Goal: Information Seeking & Learning: Learn about a topic

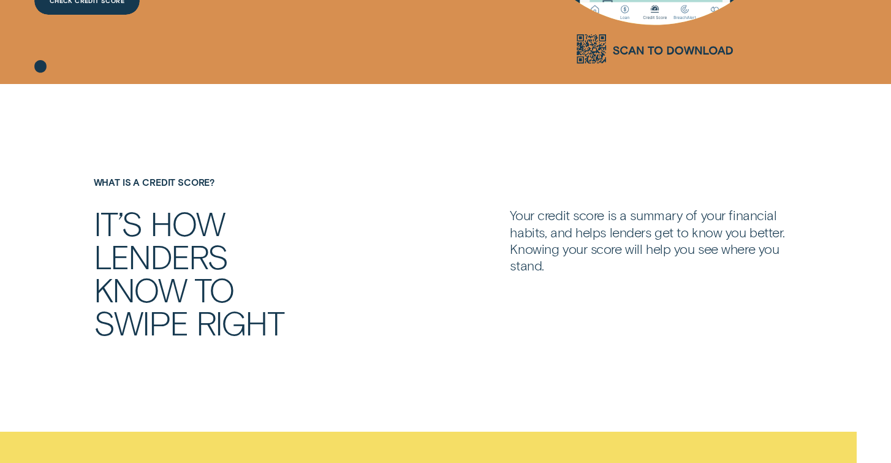
scroll to position [385, 0]
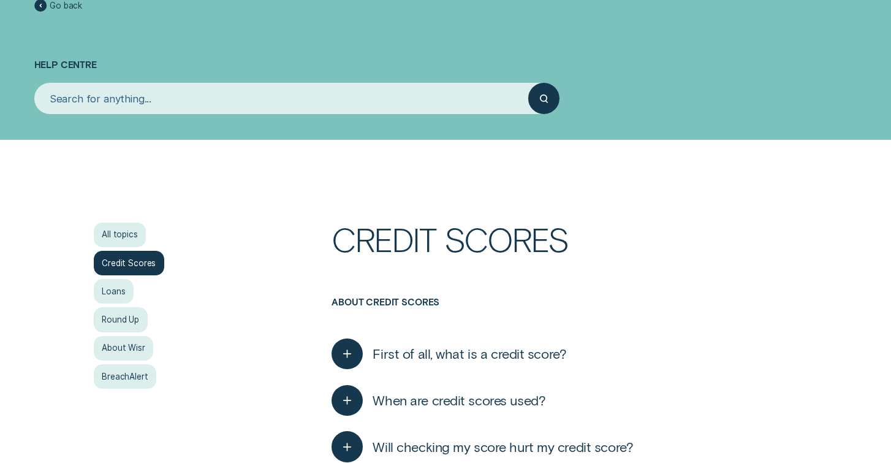
scroll to position [69, 0]
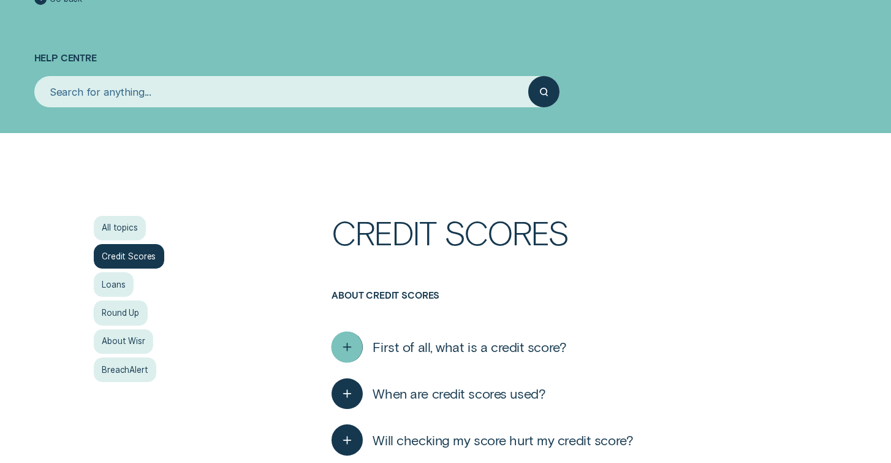
click at [355, 344] on div "button" at bounding box center [346, 346] width 31 height 31
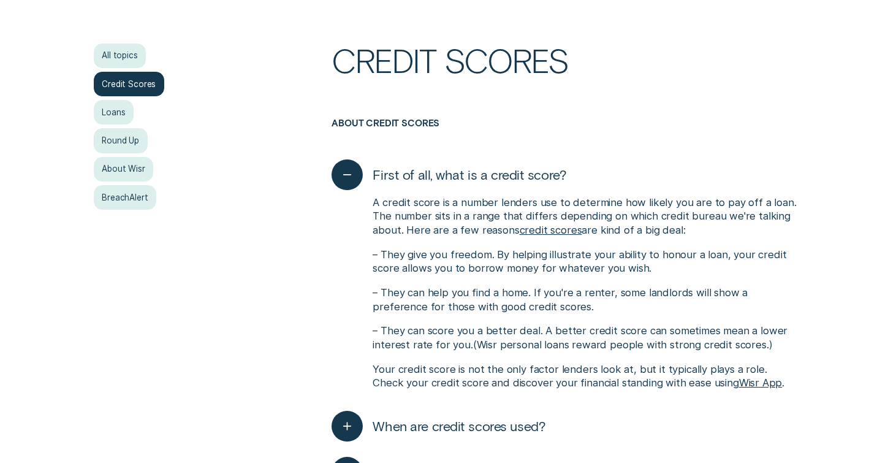
scroll to position [0, 0]
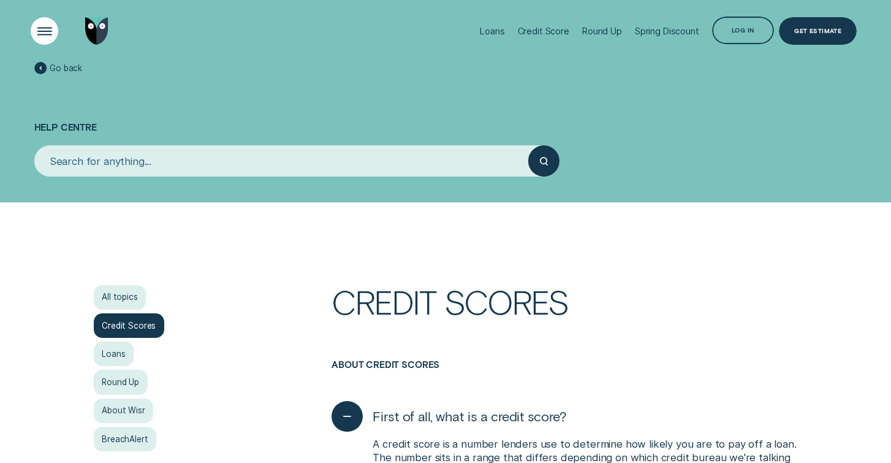
click at [33, 26] on div "Open Menu" at bounding box center [44, 30] width 39 height 39
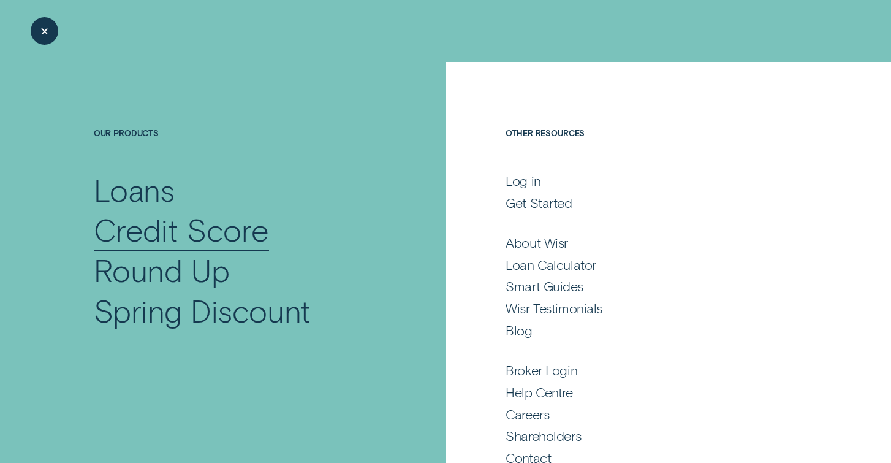
click at [118, 225] on div "Credit Score" at bounding box center [181, 230] width 175 height 40
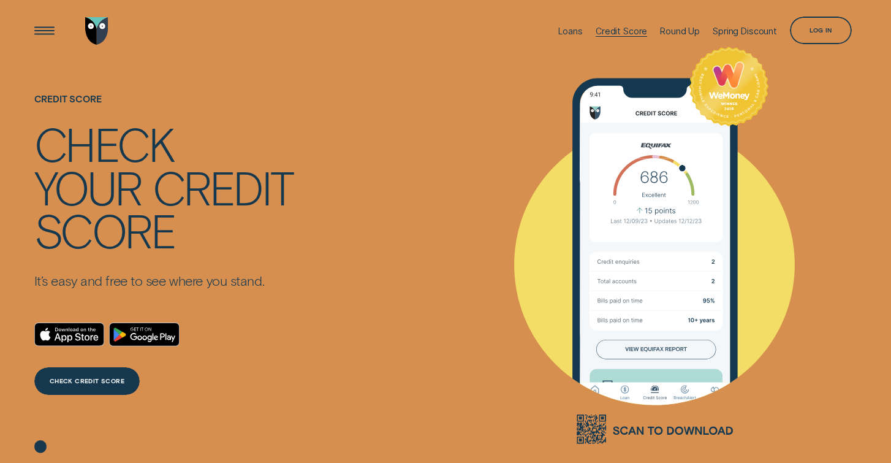
click at [604, 24] on div "Credit Score" at bounding box center [621, 31] width 51 height 62
click at [613, 32] on div "Credit Score" at bounding box center [621, 31] width 51 height 10
click at [632, 31] on div "Credit Score" at bounding box center [621, 31] width 51 height 10
click at [819, 35] on div "Log in" at bounding box center [821, 31] width 62 height 28
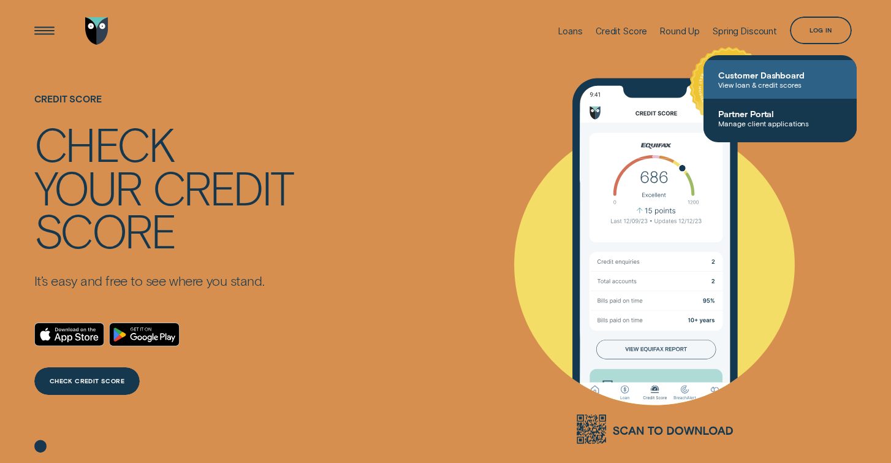
click at [758, 82] on span "View loan & credit scores" at bounding box center [780, 84] width 124 height 9
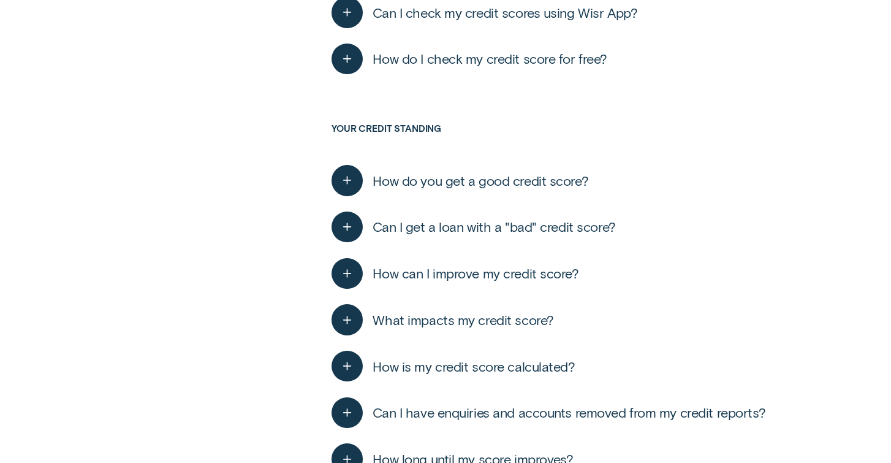
scroll to position [1116, 0]
